Goal: Task Accomplishment & Management: Complete application form

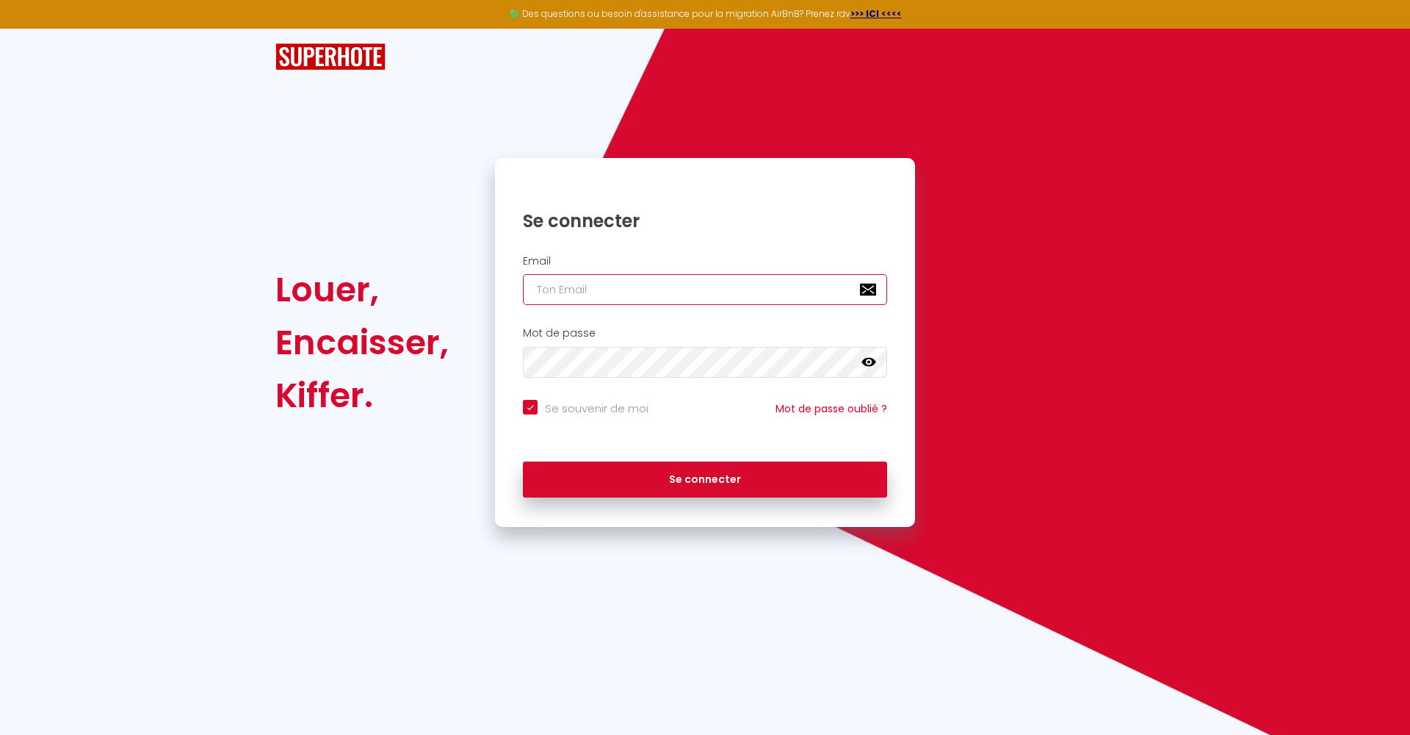
type input "[EMAIL_ADDRESS][DOMAIN_NAME]"
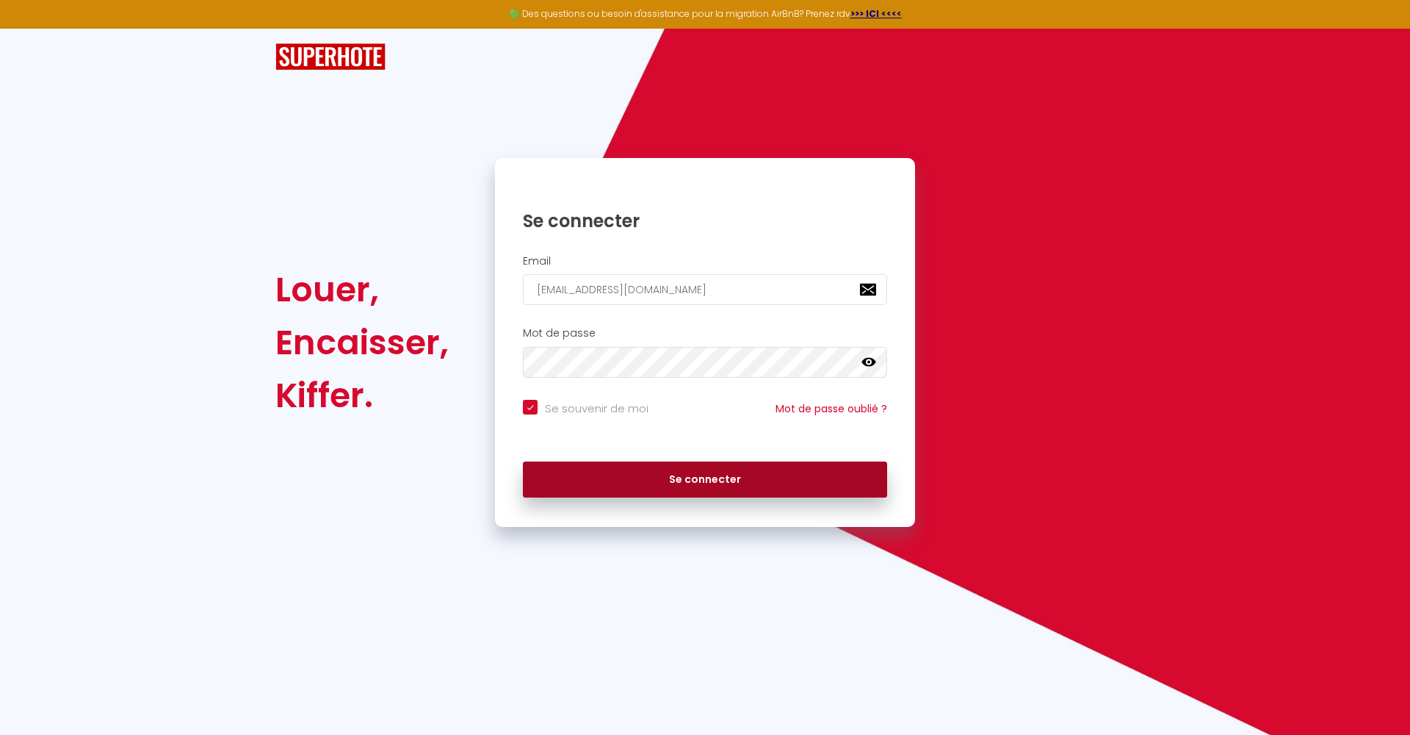
click at [641, 494] on button "Se connecter" at bounding box center [705, 479] width 364 height 37
checkbox input "true"
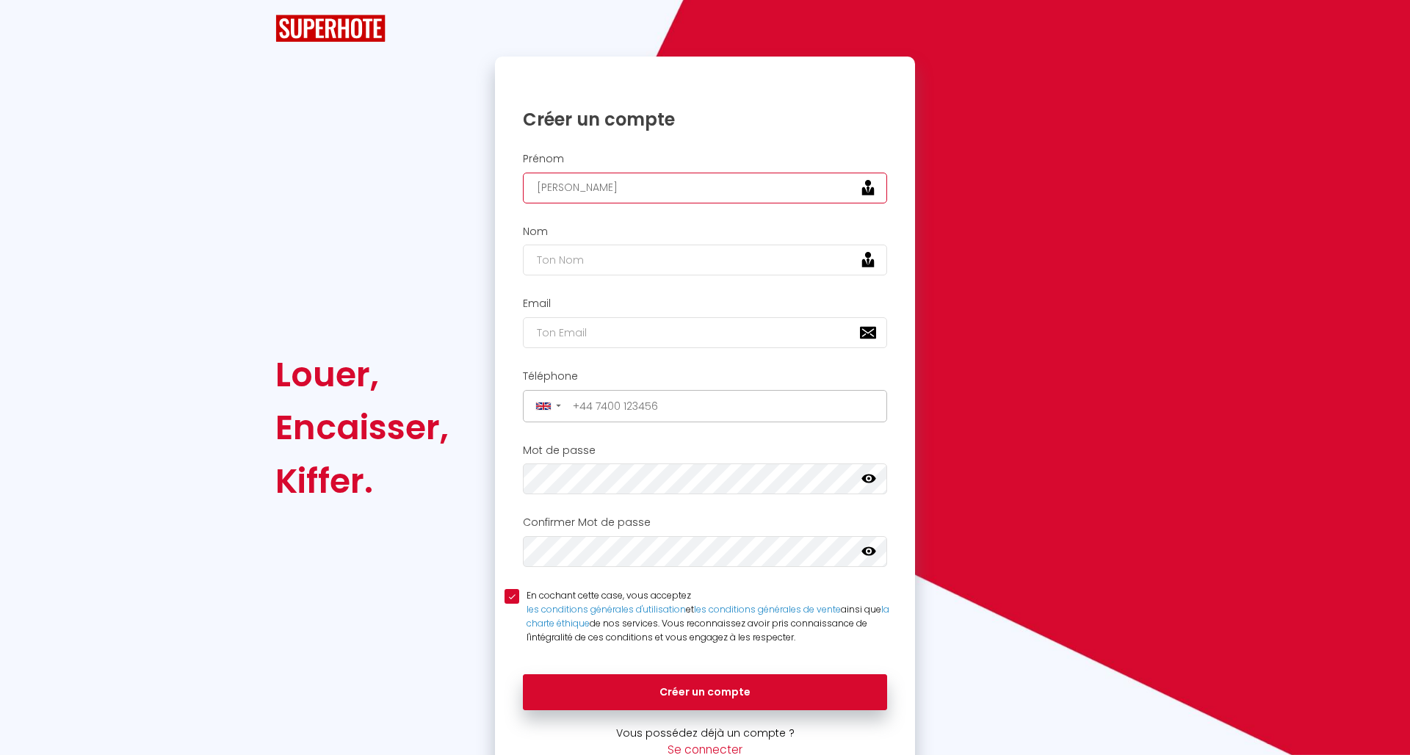
type input "[PERSON_NAME]"
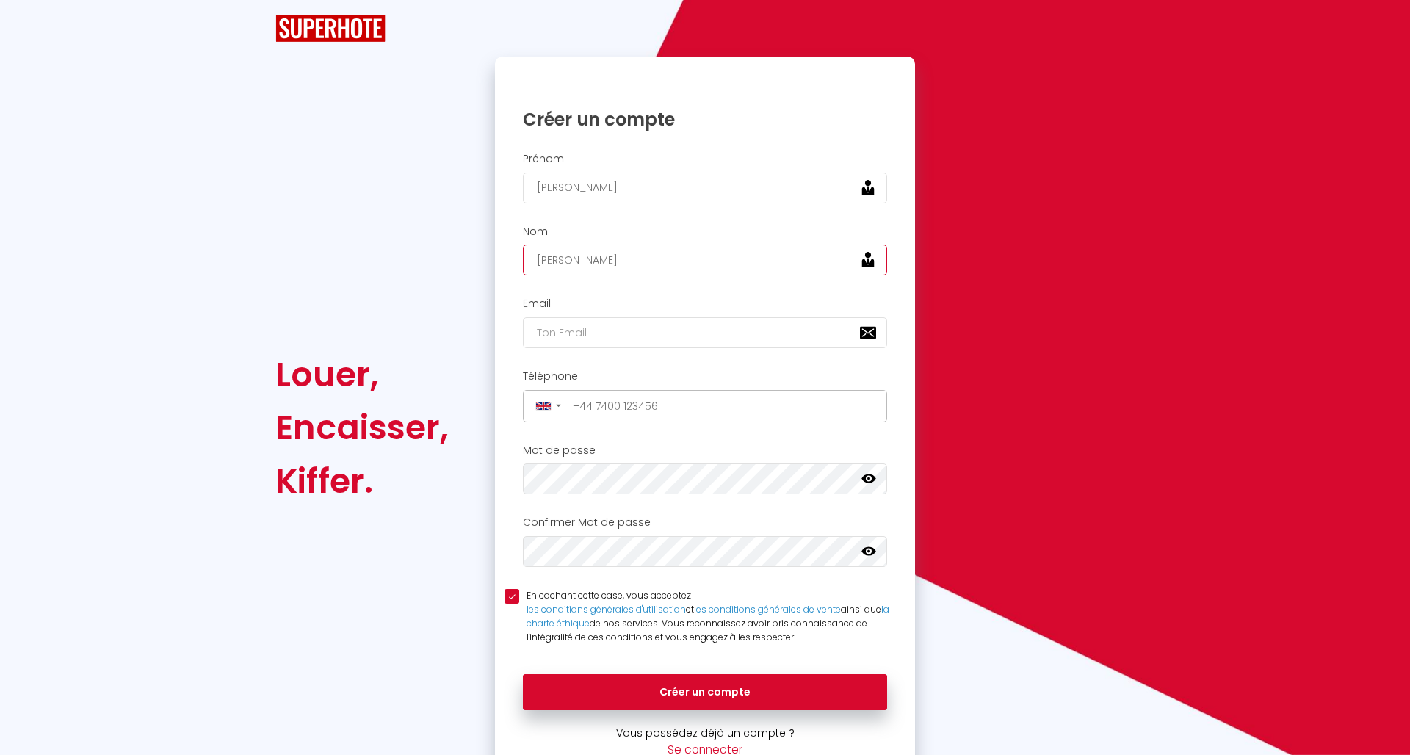
type input "[PERSON_NAME]"
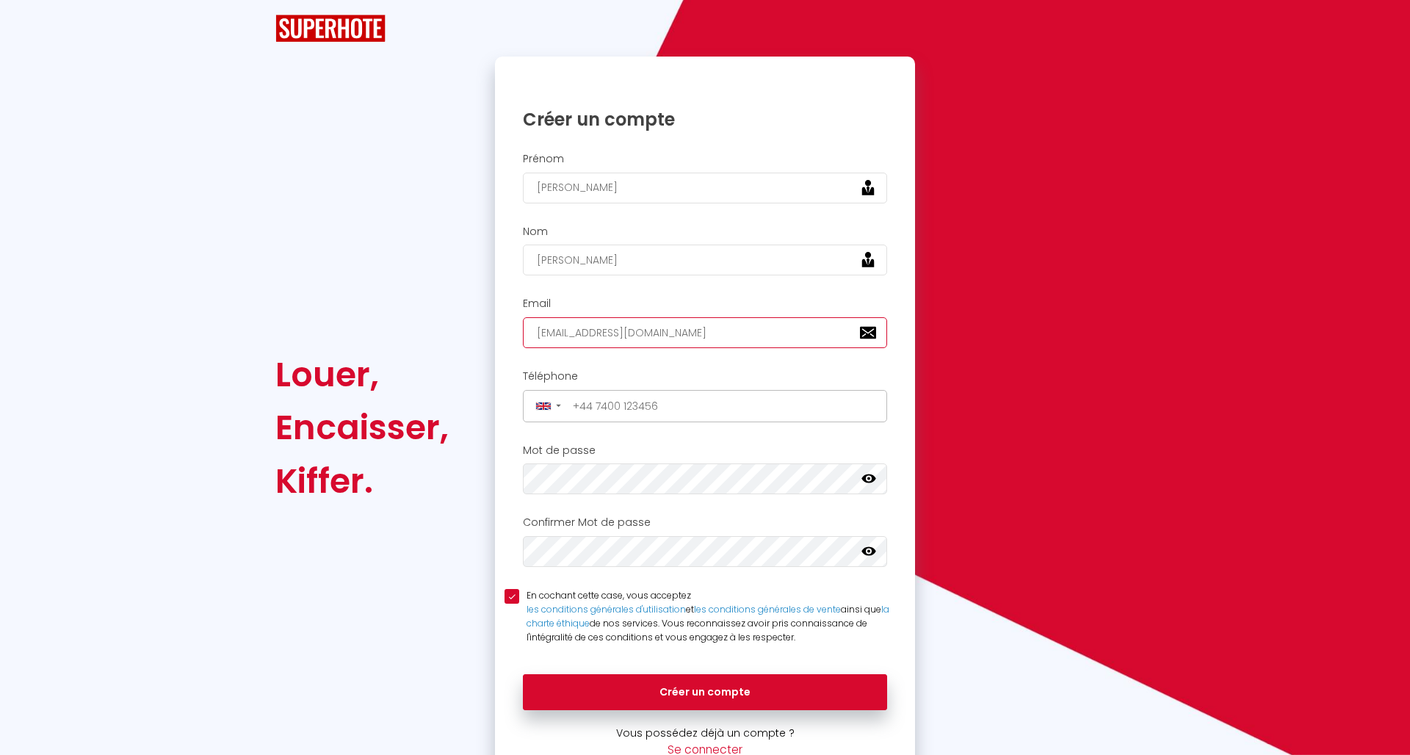
type input "[EMAIL_ADDRESS][DOMAIN_NAME]"
click at [522, 301] on div "Email [EMAIL_ADDRESS][DOMAIN_NAME]" at bounding box center [705, 323] width 401 height 51
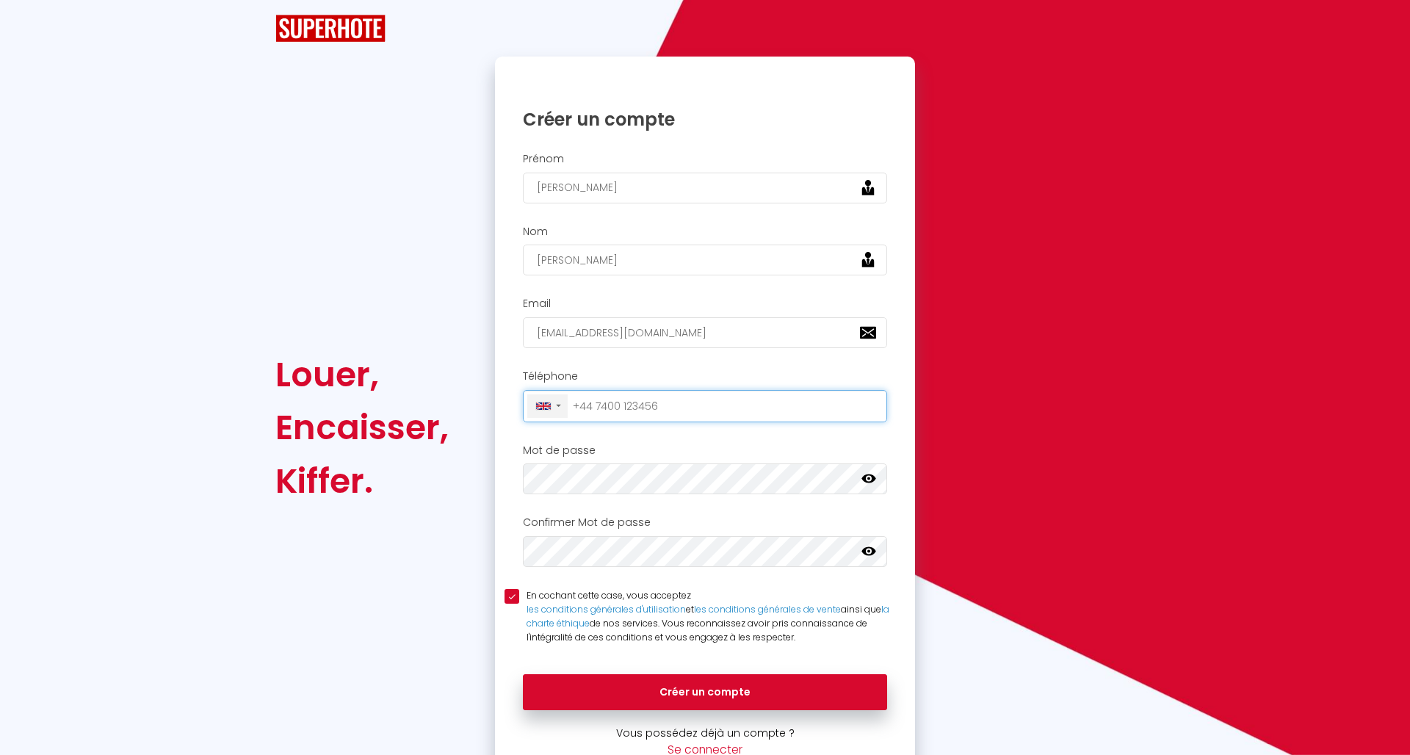
click at [538, 403] on div at bounding box center [543, 406] width 15 height 7
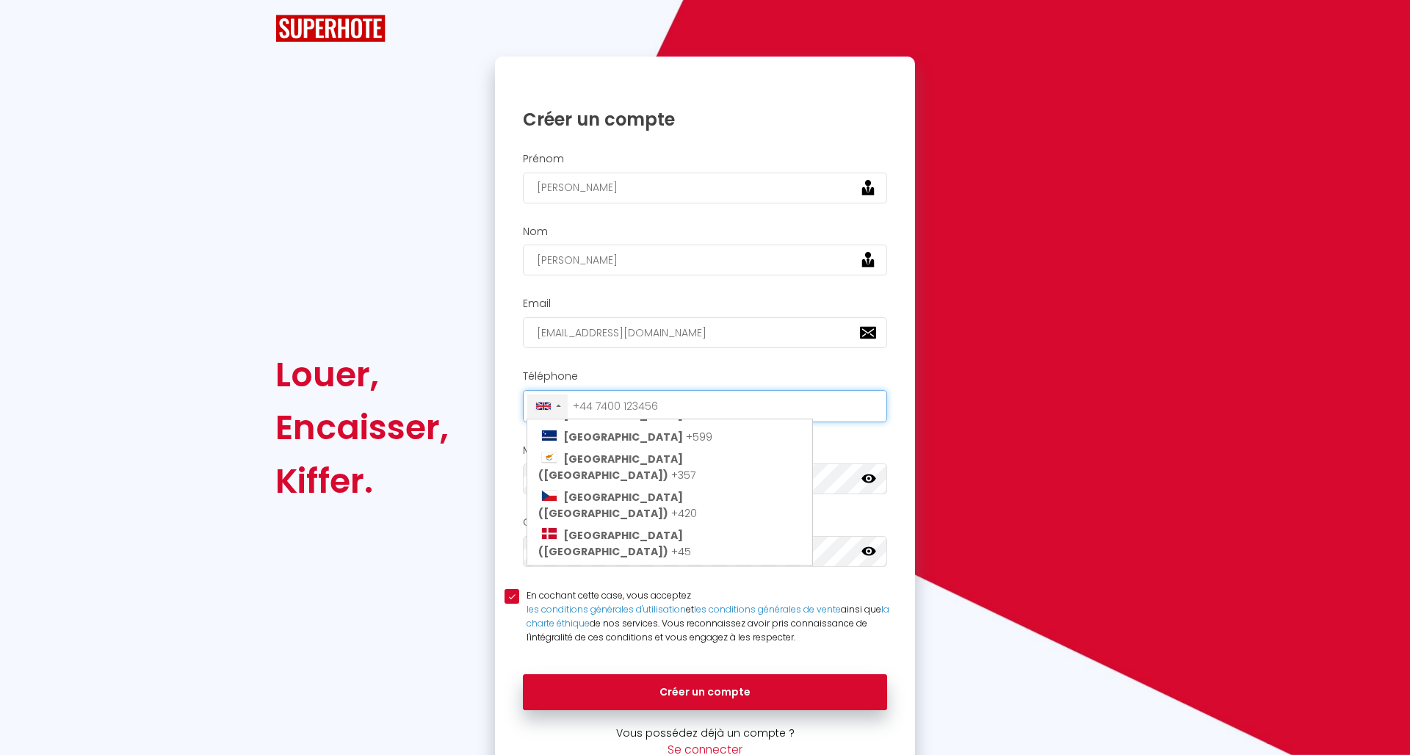
scroll to position [1601, 0]
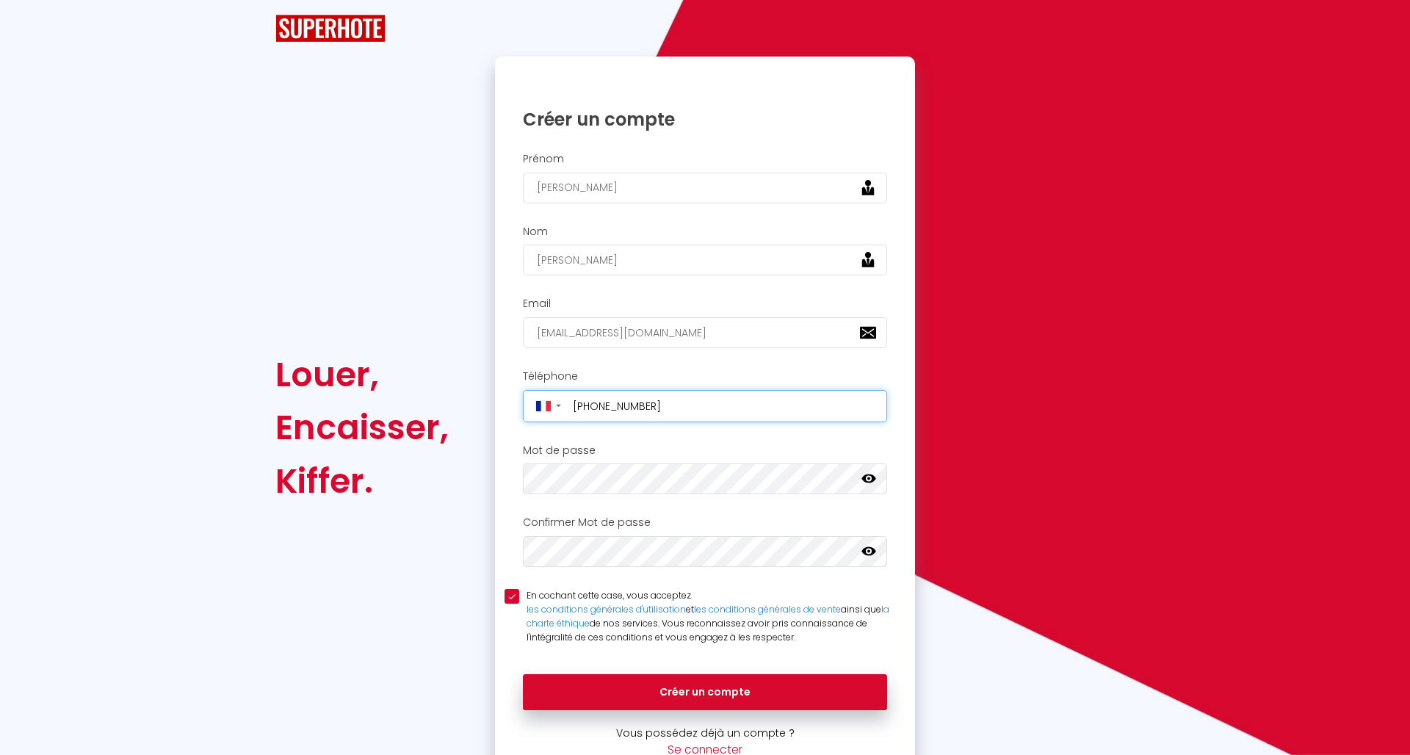
type input "[PHONE_NUMBER]"
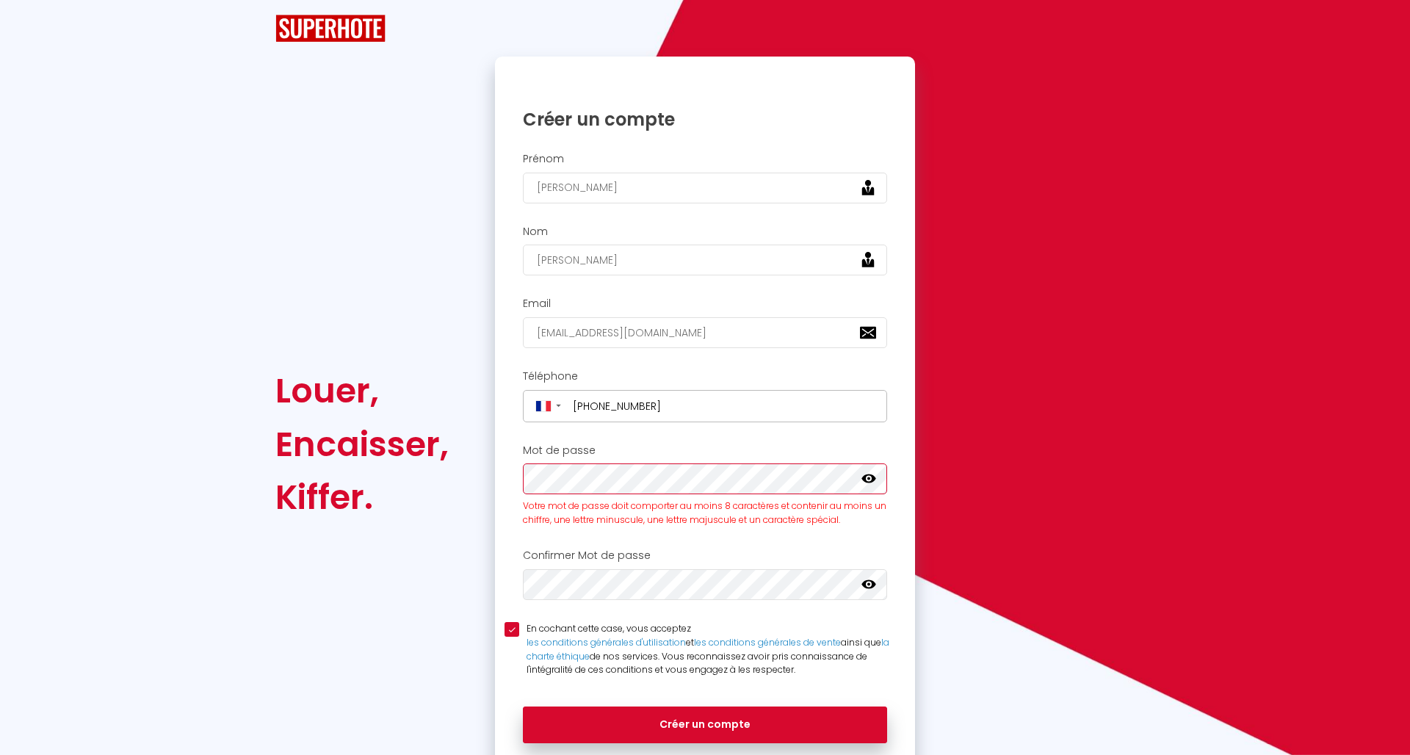
click at [519, 473] on div "Mot de passe Votre mot de passe doit comporter au moins 8 caractères et conteni…" at bounding box center [705, 485] width 401 height 83
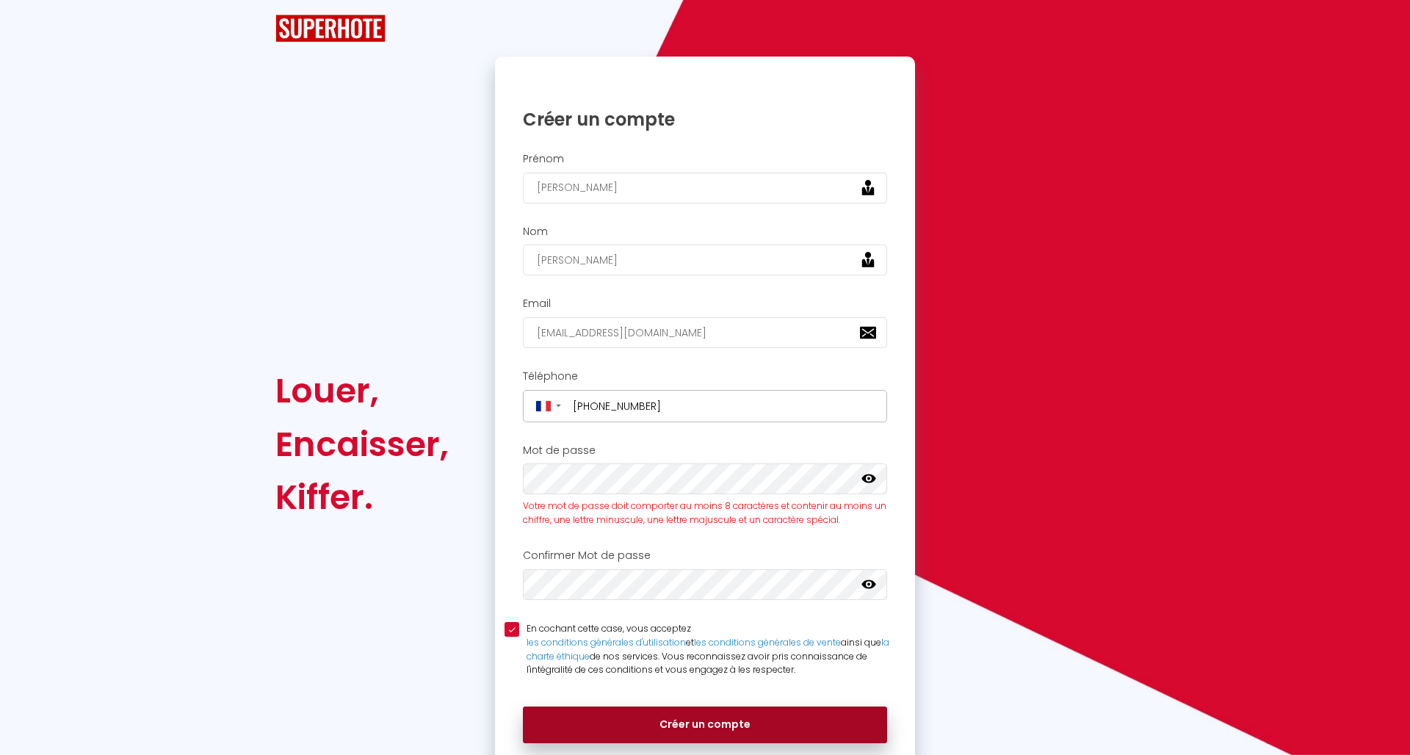
click at [626, 711] on button "Créer un compte" at bounding box center [705, 725] width 364 height 37
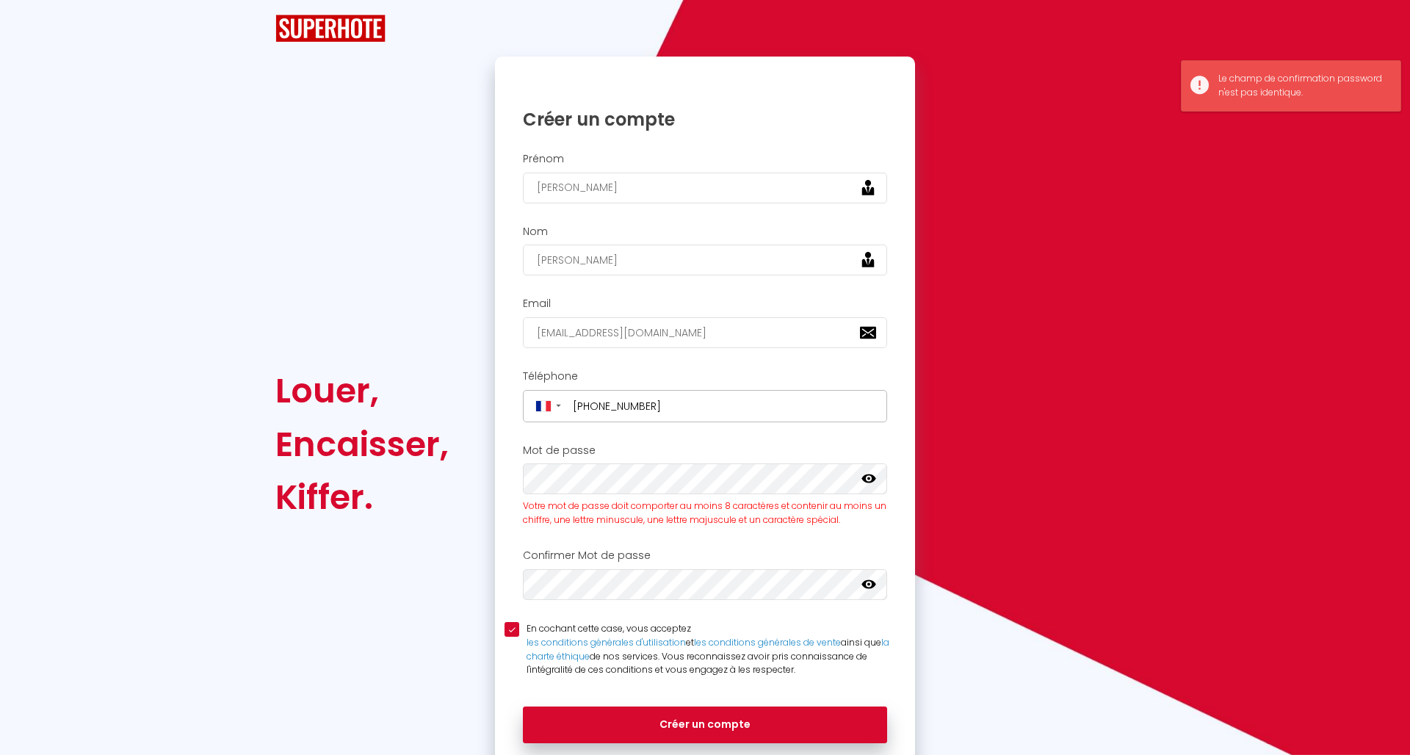
click at [868, 478] on icon at bounding box center [869, 479] width 15 height 15
click at [871, 585] on icon at bounding box center [869, 584] width 15 height 15
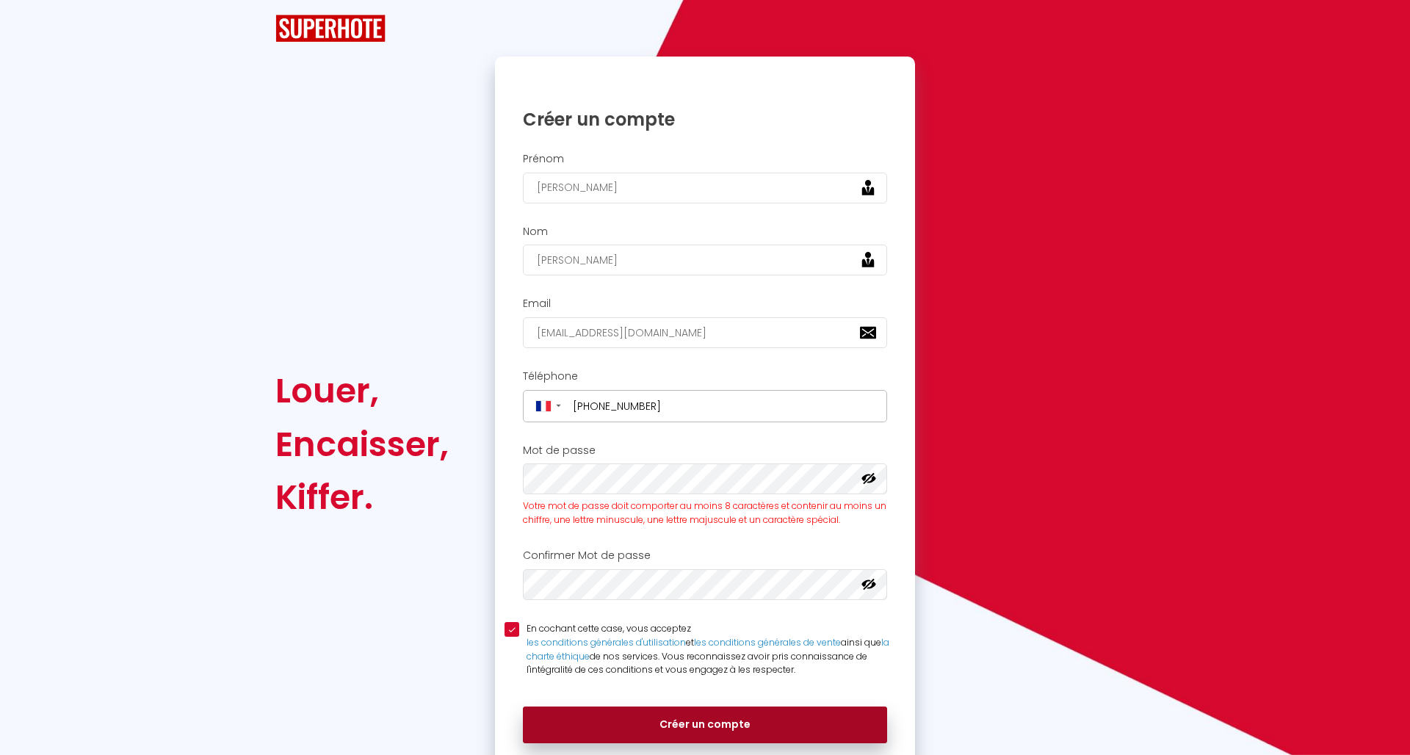
click at [647, 707] on button "Créer un compte" at bounding box center [705, 725] width 364 height 37
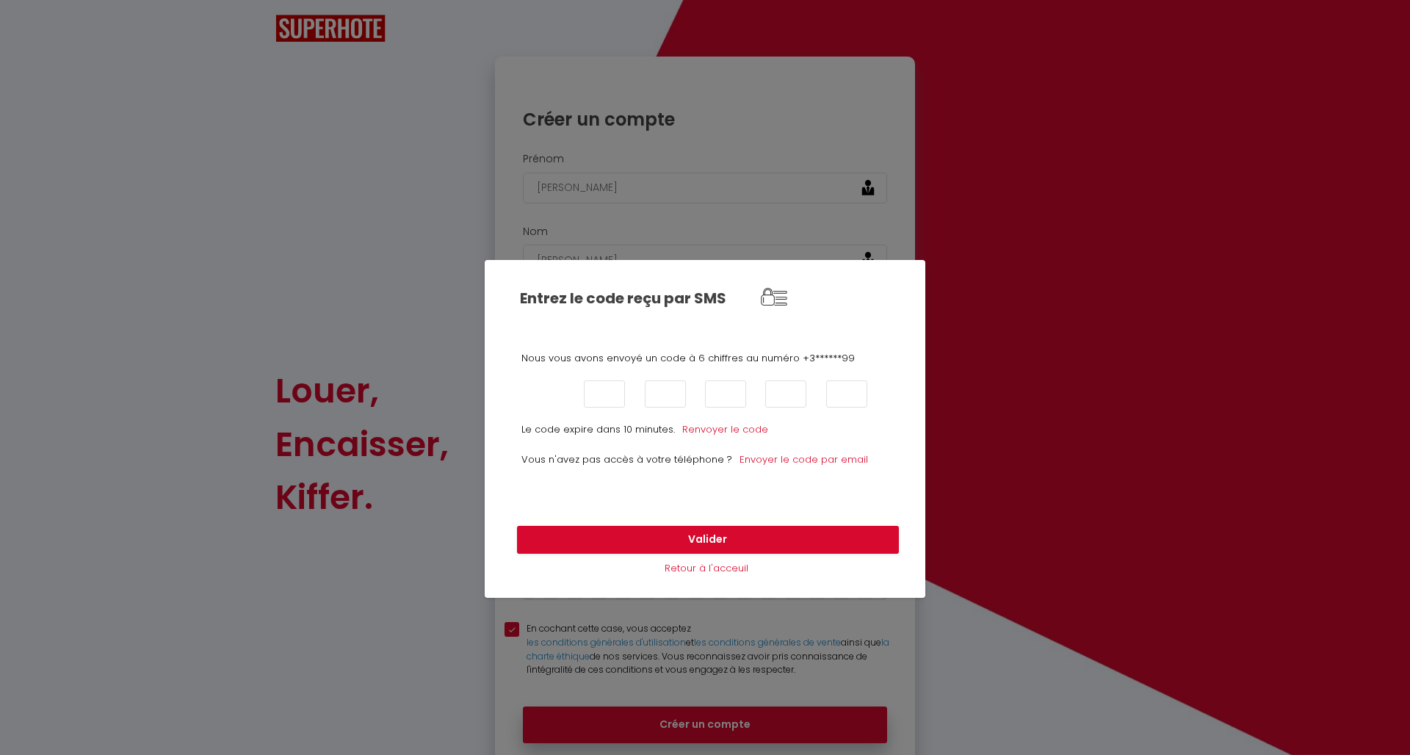
click at [541, 381] on input "text" at bounding box center [544, 394] width 41 height 27
click at [599, 386] on input "text" at bounding box center [604, 394] width 41 height 27
type input "9"
type input "5"
click at [539, 391] on input "text" at bounding box center [544, 394] width 41 height 27
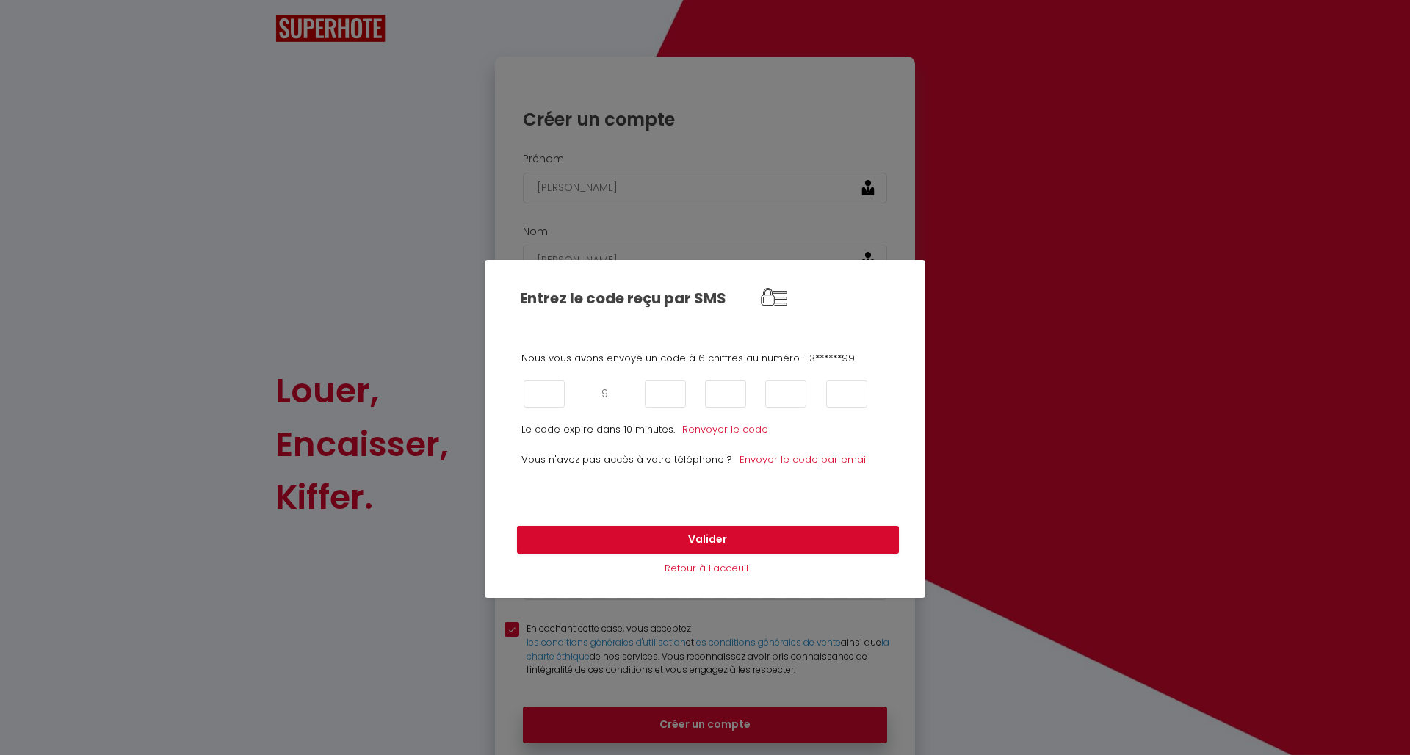
click at [612, 391] on input "9" at bounding box center [604, 394] width 41 height 27
click at [538, 391] on input "text" at bounding box center [544, 394] width 41 height 27
type input "9"
type input "5"
type input "1"
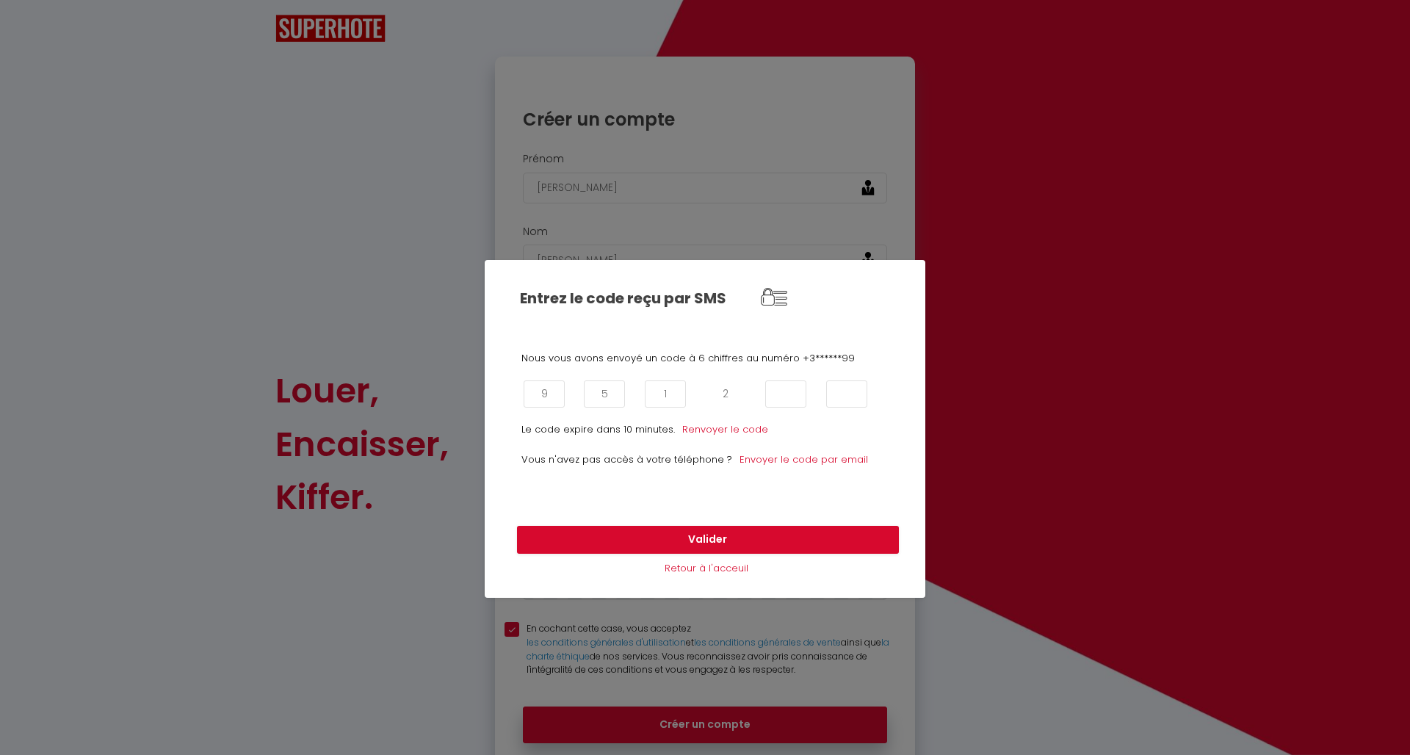
type input "2"
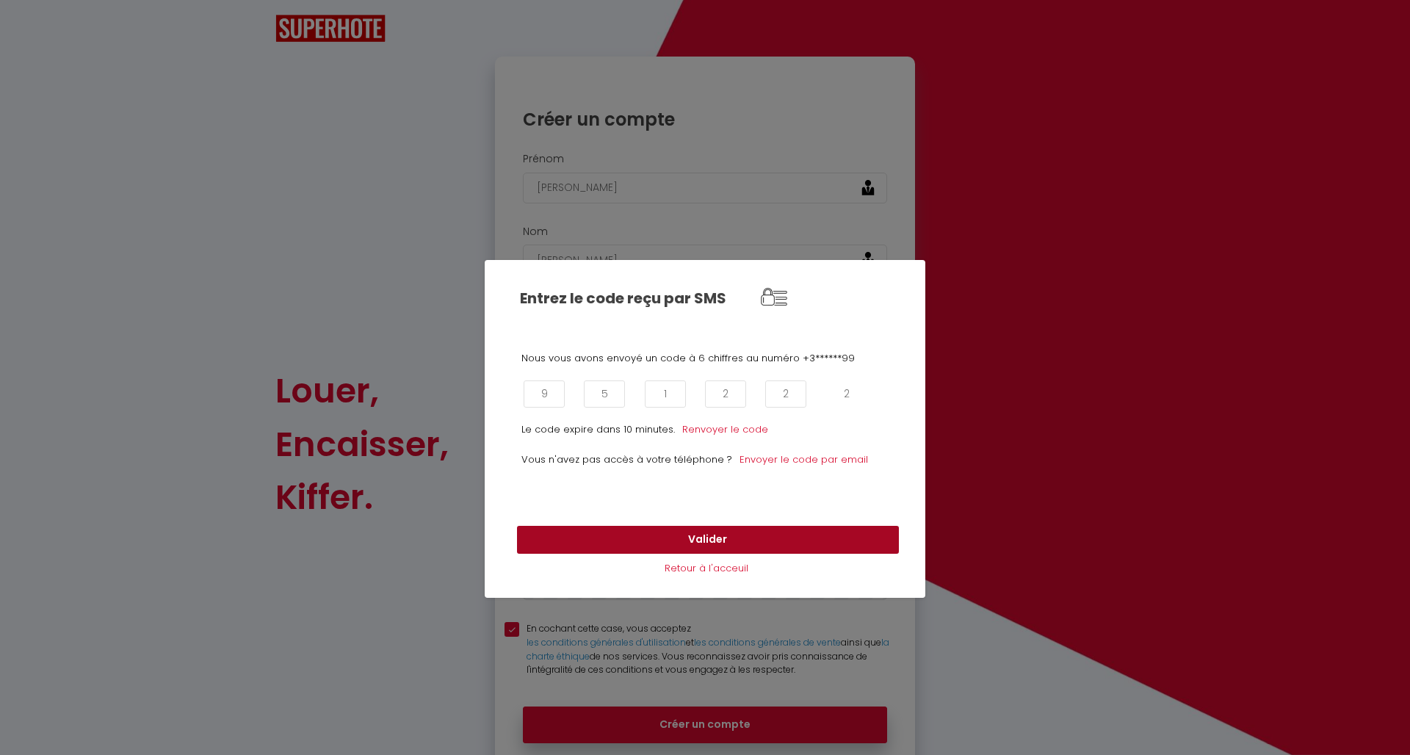
type input "2"
click at [561, 537] on button "Valider" at bounding box center [708, 540] width 382 height 28
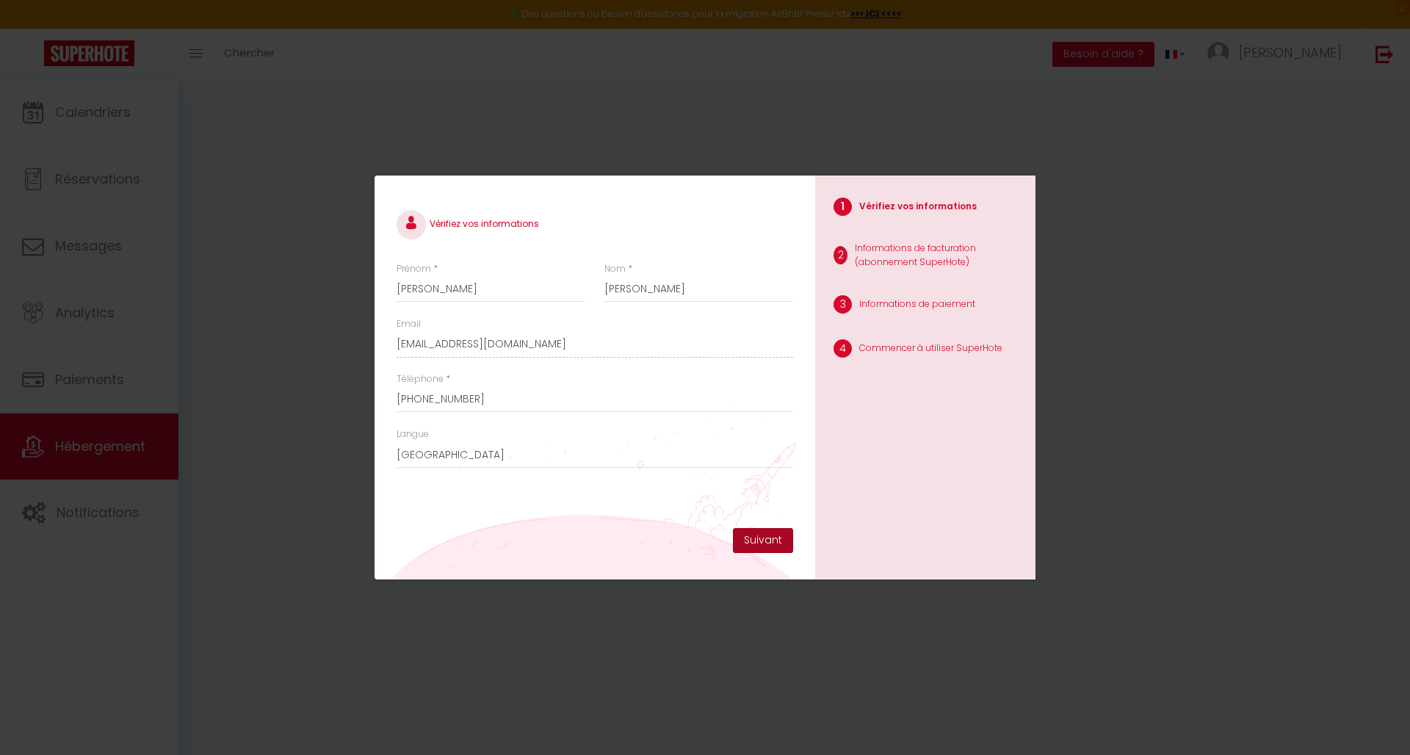
click at [767, 539] on button "Suivant" at bounding box center [763, 540] width 60 height 25
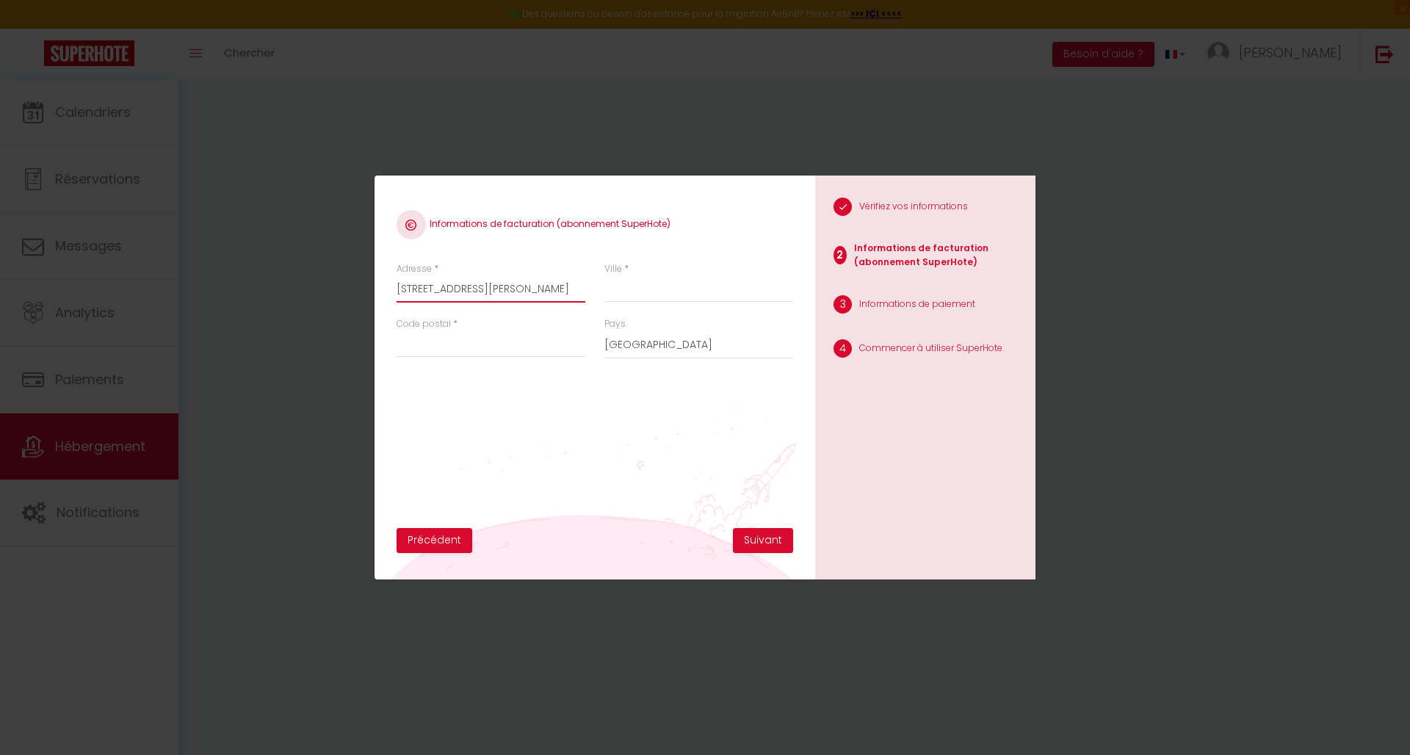
type input "[STREET_ADDRESS][PERSON_NAME]"
type input "[GEOGRAPHIC_DATA]"
type input "31000"
click at [767, 537] on button "Suivant" at bounding box center [763, 540] width 60 height 25
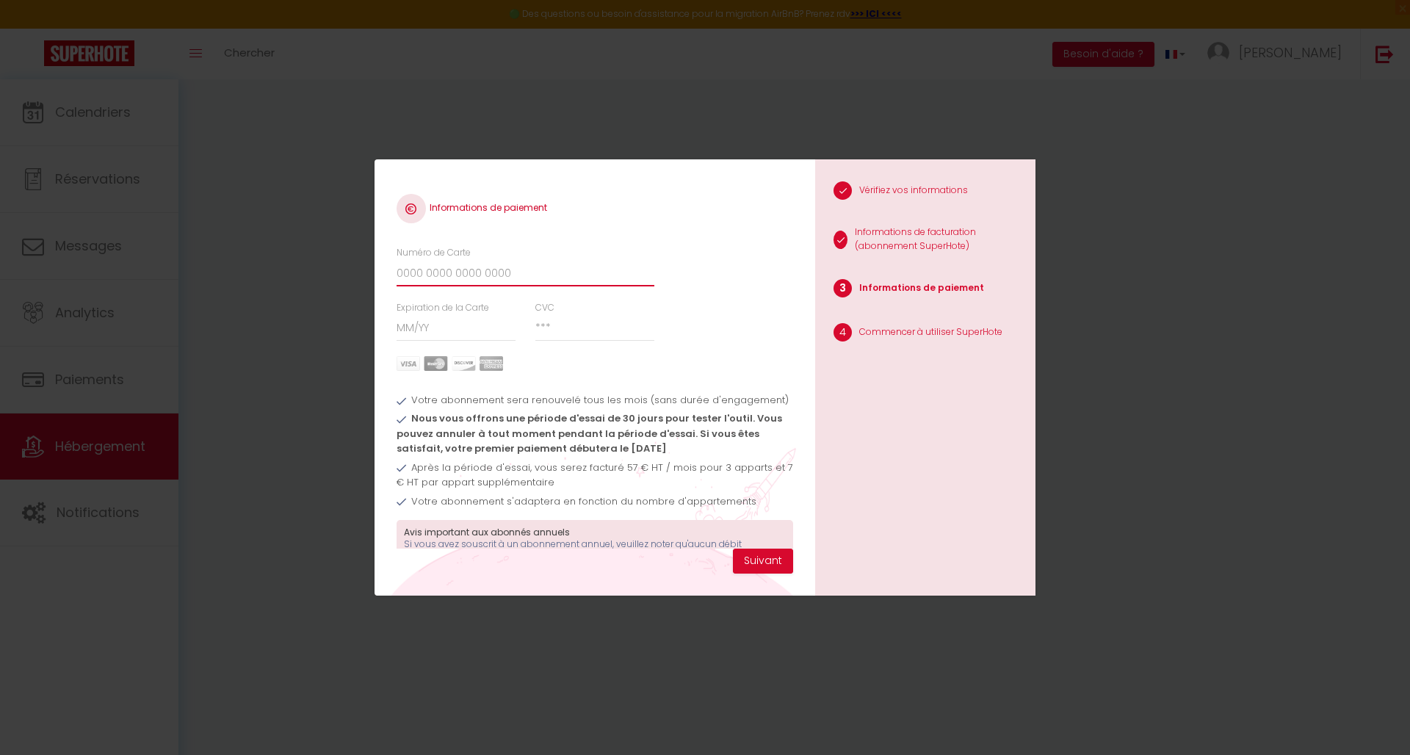
click at [466, 269] on input "Numéro de Carte" at bounding box center [526, 273] width 258 height 26
type input "[CREDIT_CARD_NUMBER]"
type input "03/27"
type input "9"
